Goal: Information Seeking & Learning: Learn about a topic

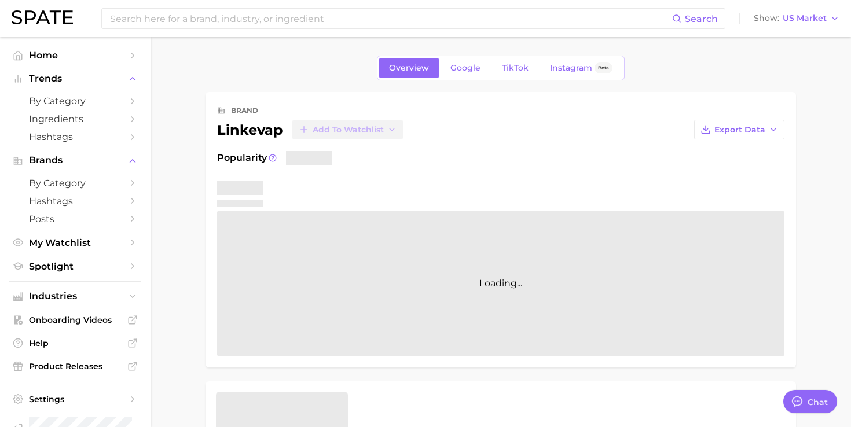
type textarea "x"
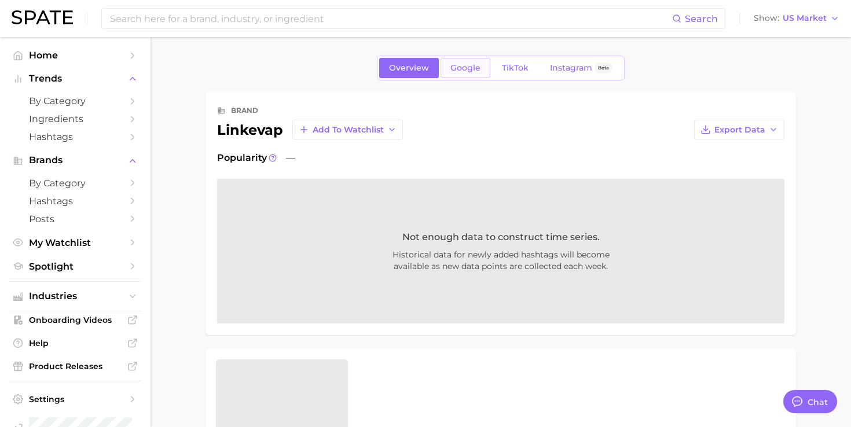
click at [457, 65] on span "Google" at bounding box center [465, 68] width 30 height 10
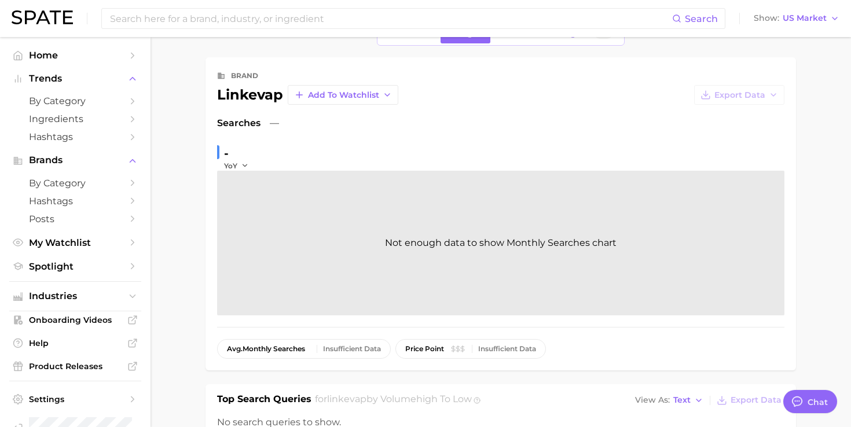
scroll to position [31, 0]
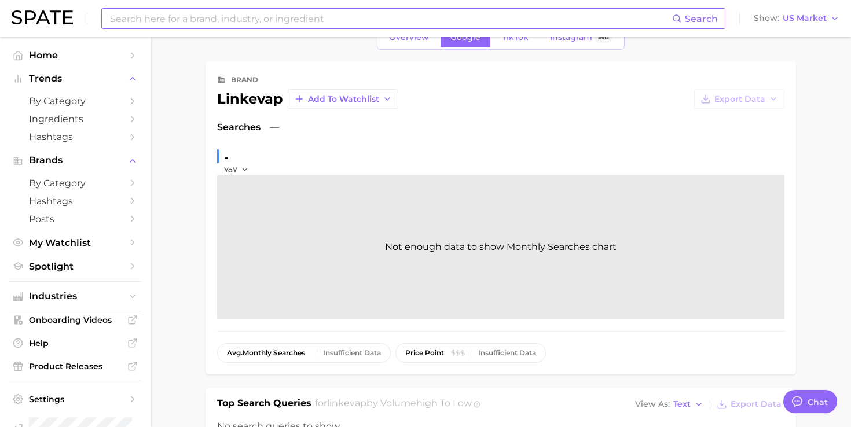
click at [270, 15] on input at bounding box center [390, 19] width 563 height 20
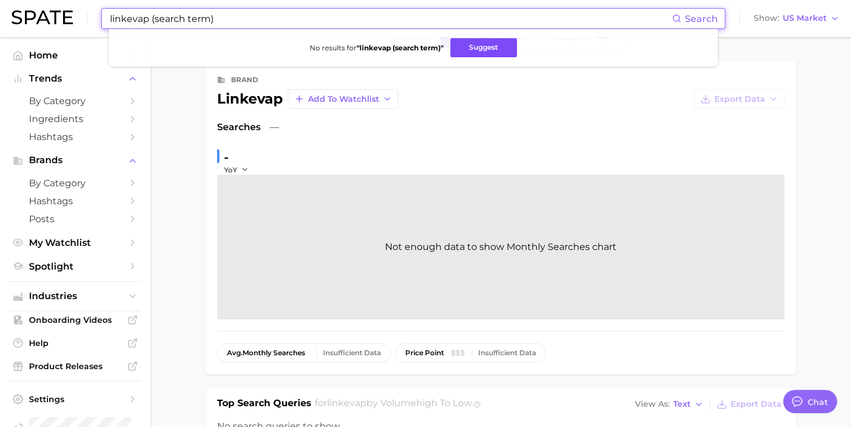
type input "linkevap (search term)"
click at [467, 45] on button "Suggest" at bounding box center [483, 47] width 67 height 19
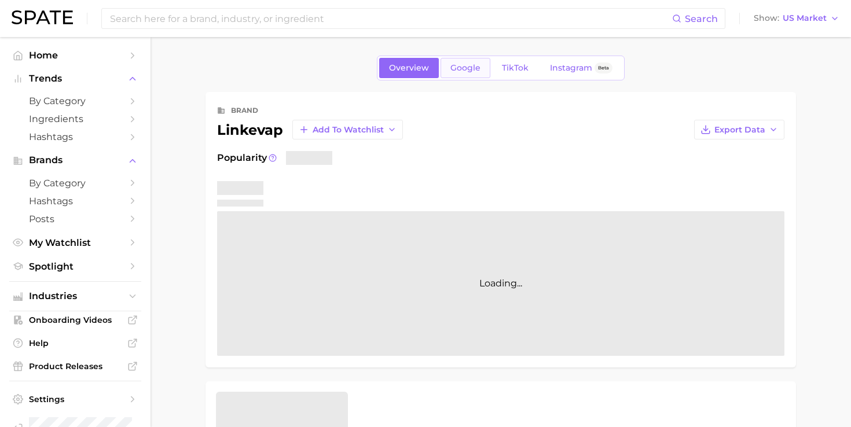
click at [473, 62] on link "Google" at bounding box center [466, 68] width 50 height 20
